Goal: Task Accomplishment & Management: Use online tool/utility

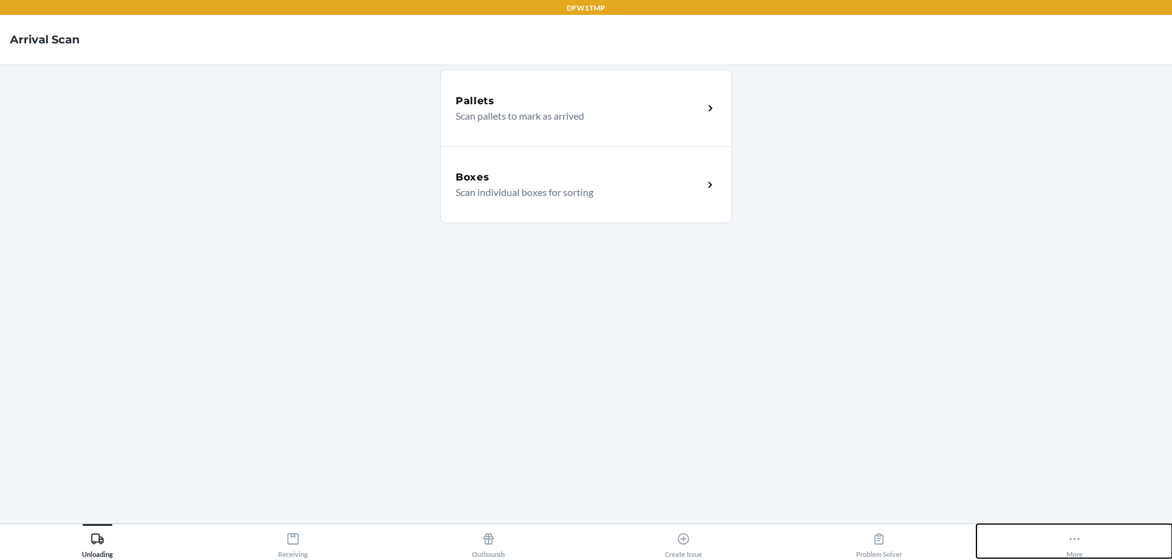
click at [1065, 547] on button "More" at bounding box center [1074, 541] width 196 height 34
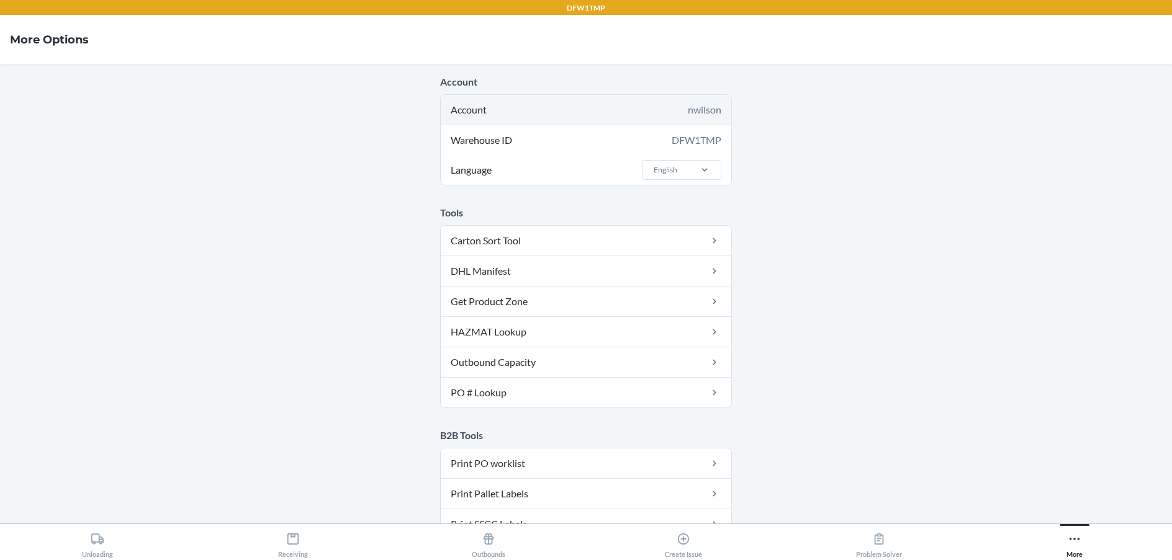
click at [655, 119] on div "Account nwilson" at bounding box center [586, 110] width 290 height 30
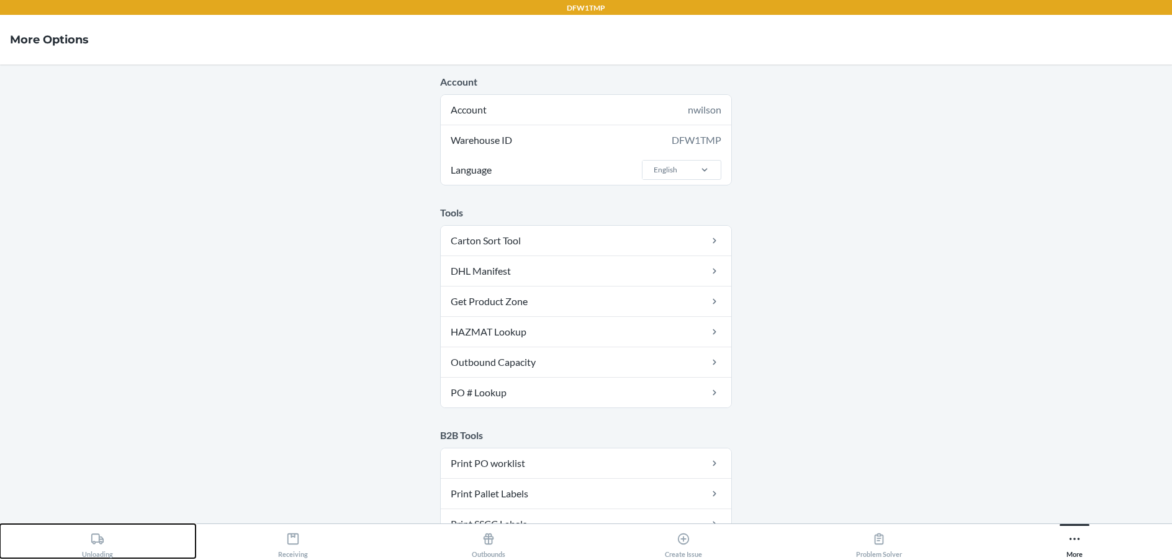
click at [112, 556] on div "Unloading" at bounding box center [97, 543] width 31 height 31
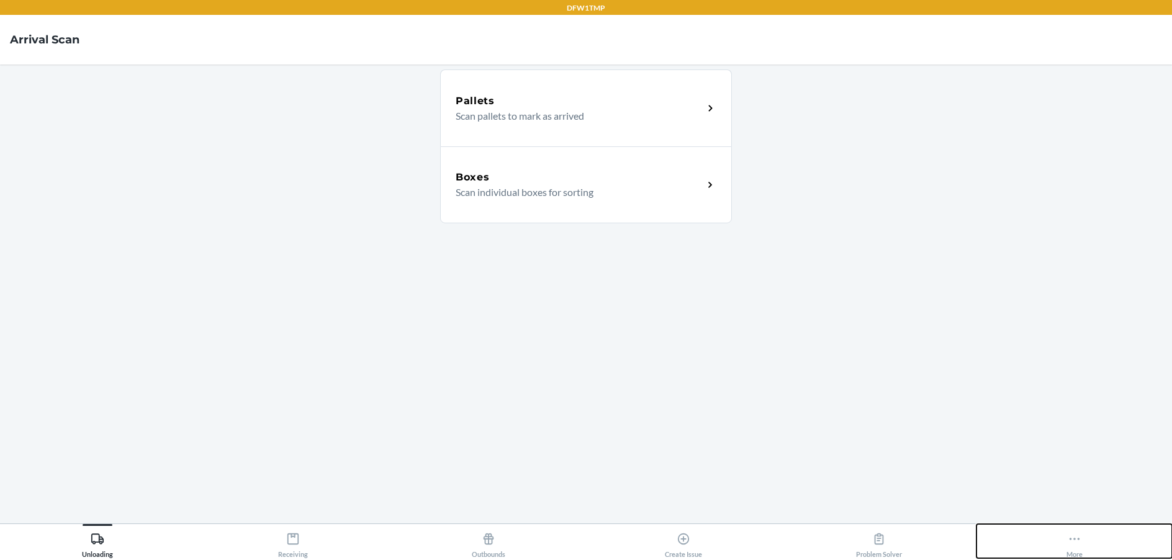
click at [1083, 534] on button "More" at bounding box center [1074, 541] width 196 height 34
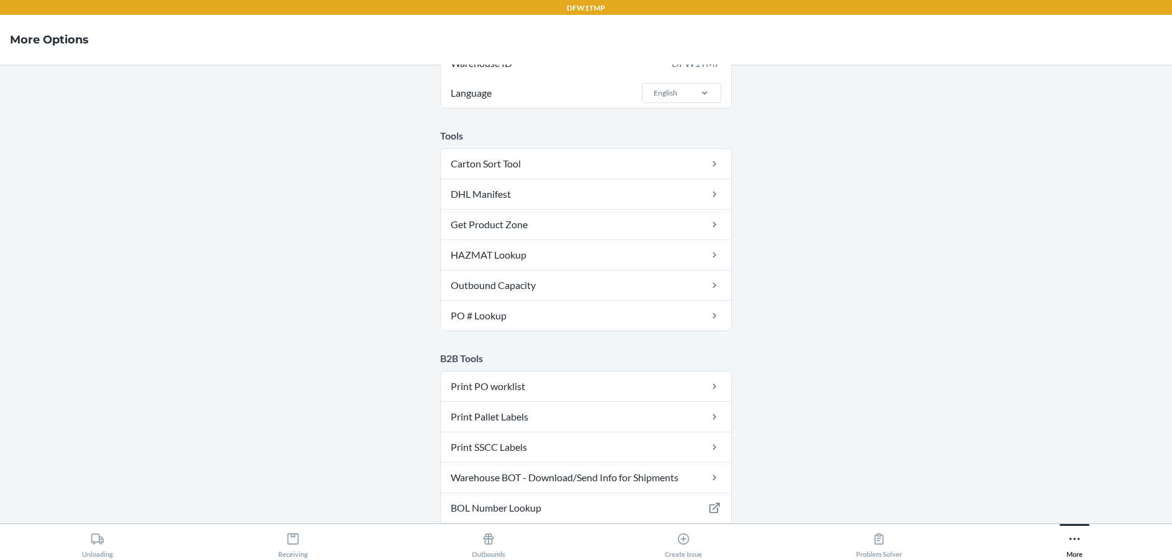
scroll to position [632, 0]
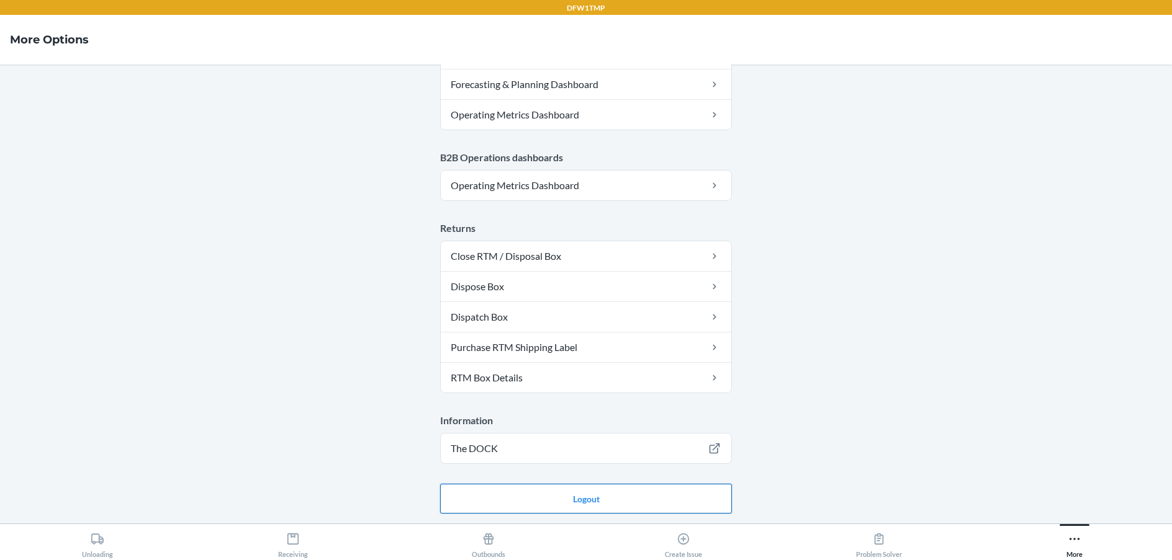
click at [595, 490] on button "Logout" at bounding box center [586, 499] width 292 height 30
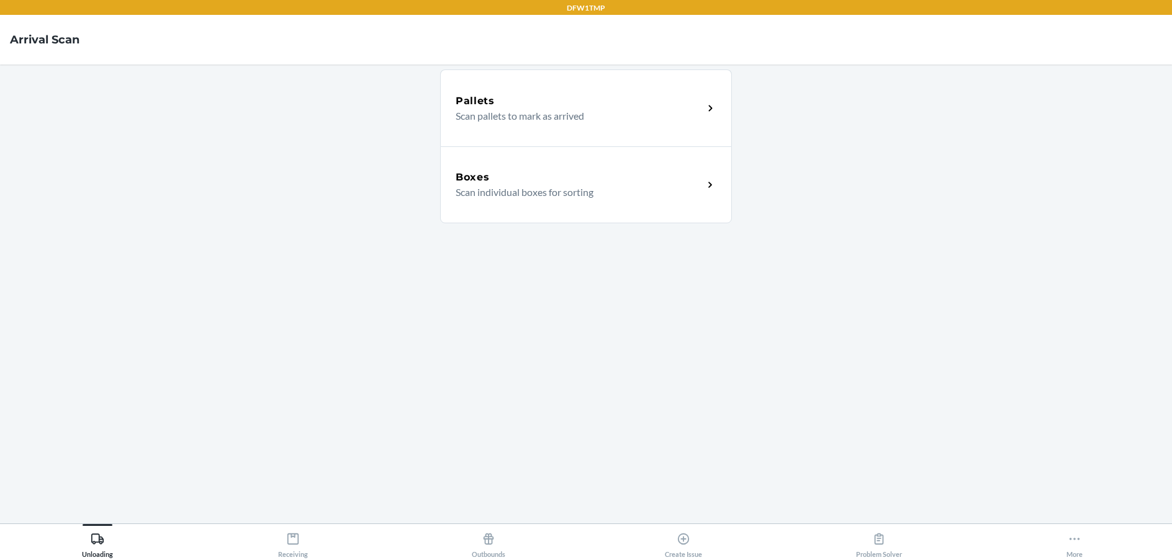
click at [523, 210] on div "Boxes Scan individual boxes for sorting" at bounding box center [586, 184] width 292 height 77
